Goal: Information Seeking & Learning: Learn about a topic

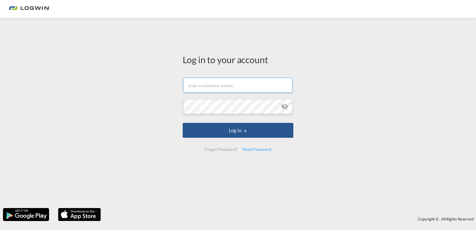
click at [221, 86] on input "text" at bounding box center [237, 85] width 109 height 15
paste input "[PERSON_NAME][EMAIL_ADDRESS][DOMAIN_NAME]"
type input "[PERSON_NAME][EMAIL_ADDRESS][DOMAIN_NAME]"
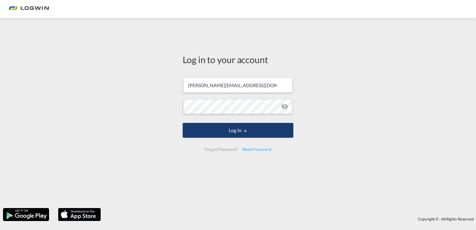
click at [221, 132] on button "Log In" at bounding box center [238, 130] width 111 height 15
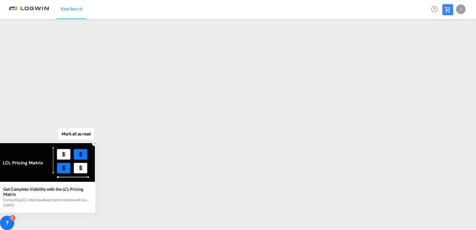
click at [94, 142] on icon at bounding box center [94, 143] width 4 height 4
